Goal: Task Accomplishment & Management: Complete application form

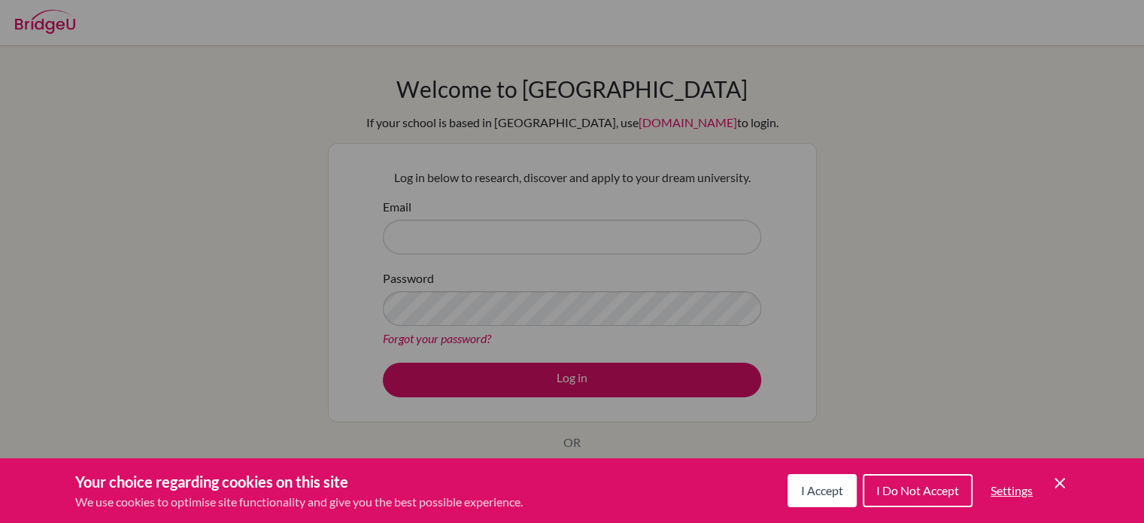
click at [565, 490] on span "I Accept" at bounding box center [822, 490] width 42 height 14
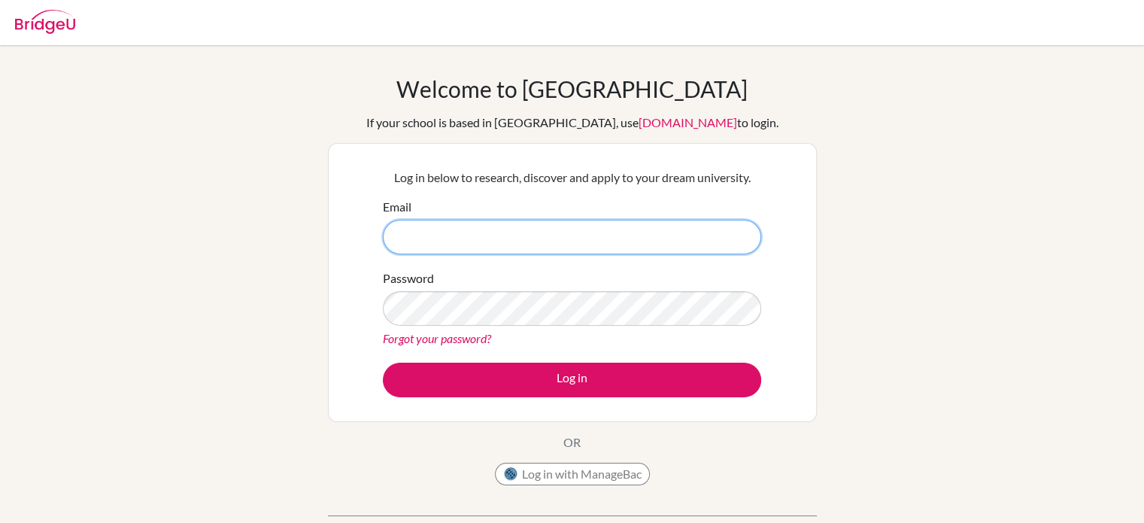
click at [472, 246] on input "Email" at bounding box center [572, 237] width 378 height 35
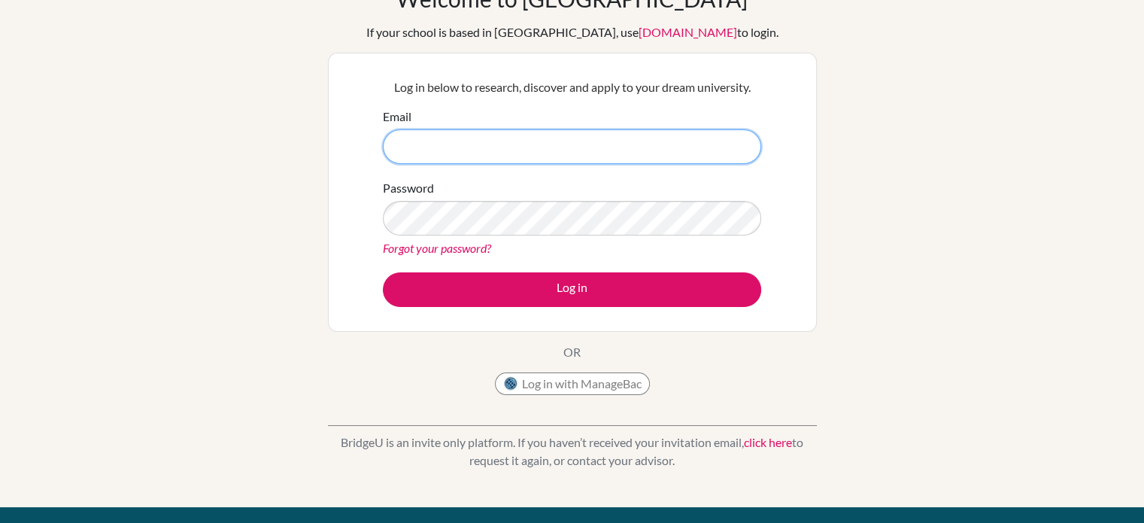
scroll to position [93, 0]
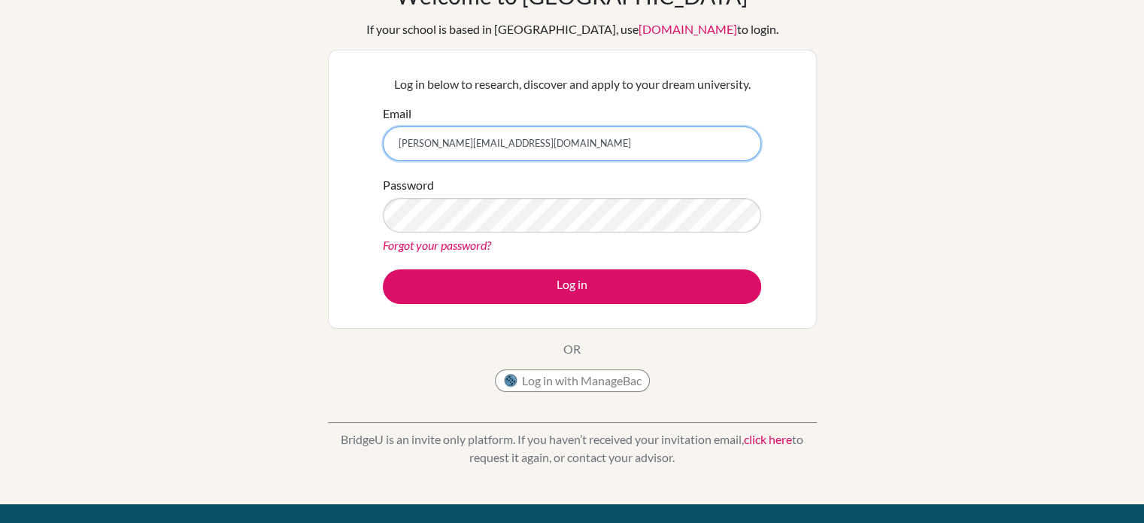
type input "[PERSON_NAME][EMAIL_ADDRESS][DOMAIN_NAME]"
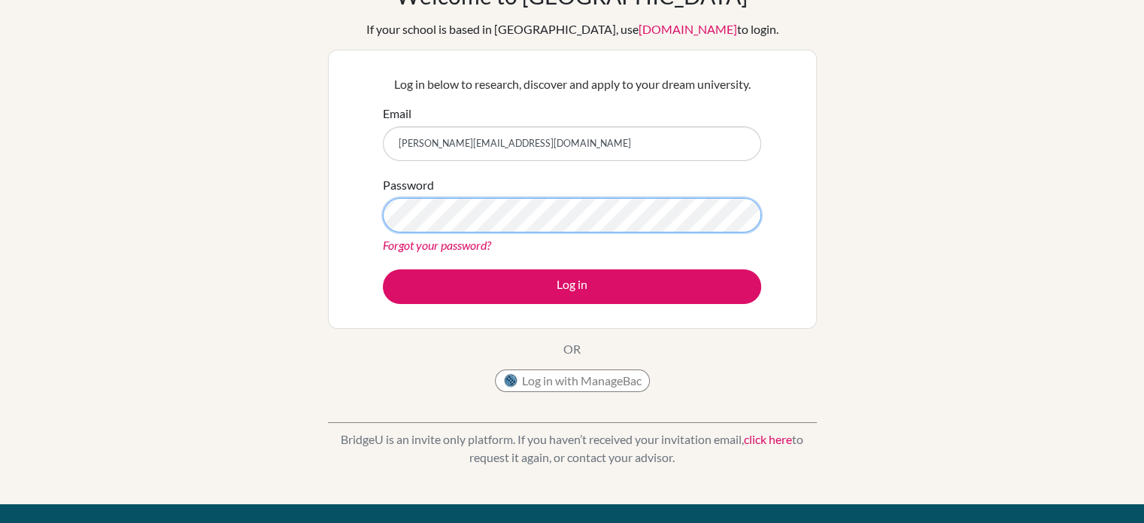
click at [383, 269] on button "Log in" at bounding box center [572, 286] width 378 height 35
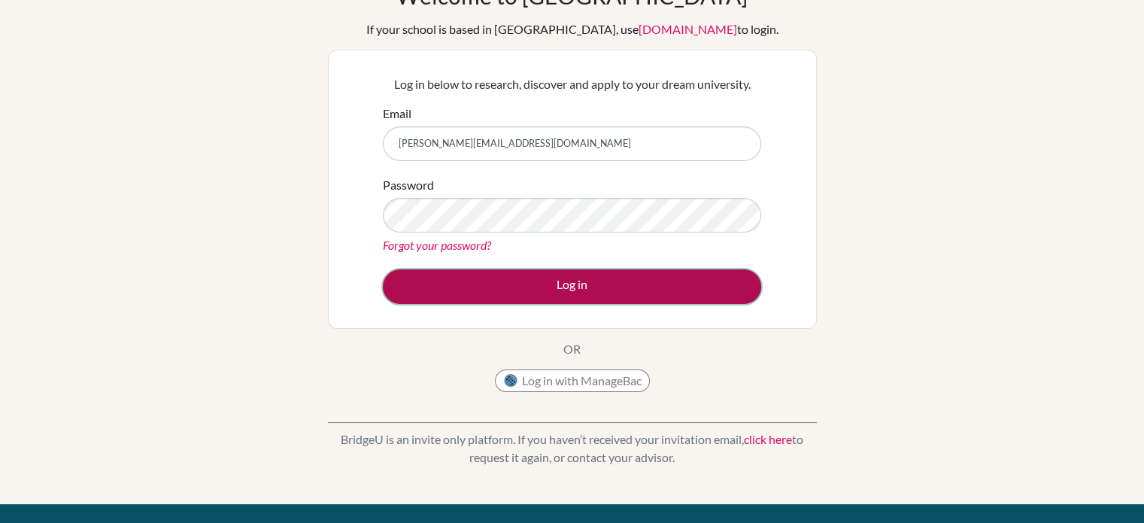
click at [537, 279] on button "Log in" at bounding box center [572, 286] width 378 height 35
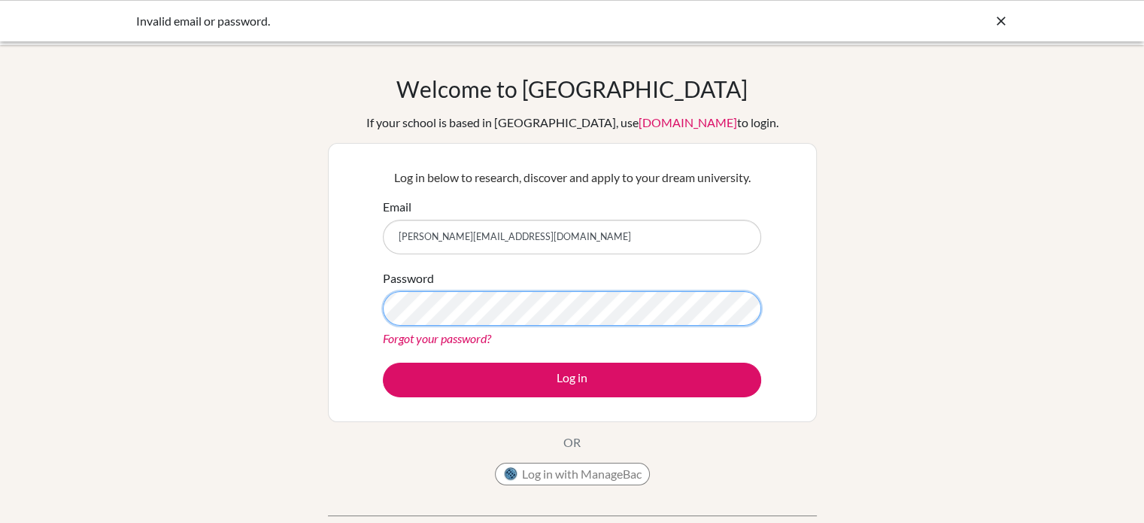
click at [383, 363] on button "Log in" at bounding box center [572, 380] width 378 height 35
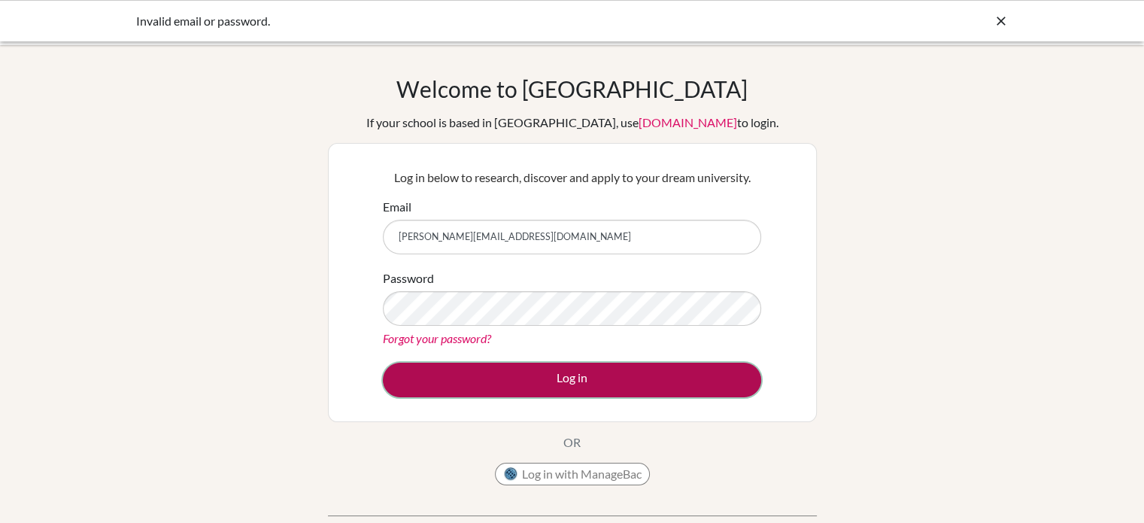
click at [553, 377] on button "Log in" at bounding box center [572, 380] width 378 height 35
